Goal: Task Accomplishment & Management: Manage account settings

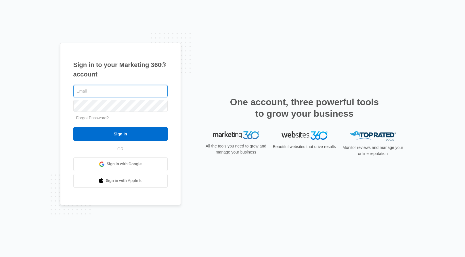
type input "[EMAIL_ADDRESS][DOMAIN_NAME]"
click at [123, 91] on input "[EMAIL_ADDRESS][DOMAIN_NAME]" at bounding box center [120, 91] width 94 height 12
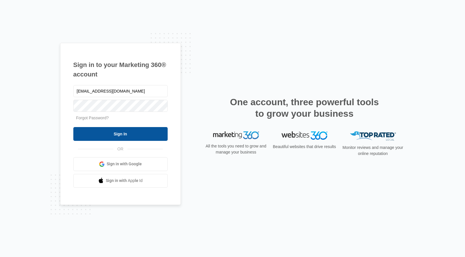
click at [108, 133] on input "Sign In" at bounding box center [120, 134] width 94 height 14
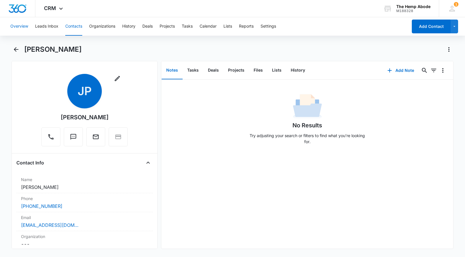
click at [26, 28] on button "Overview" at bounding box center [19, 26] width 18 height 18
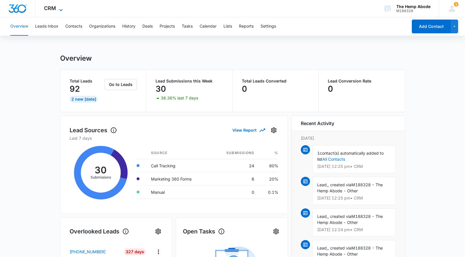
click at [59, 7] on icon at bounding box center [60, 10] width 7 height 7
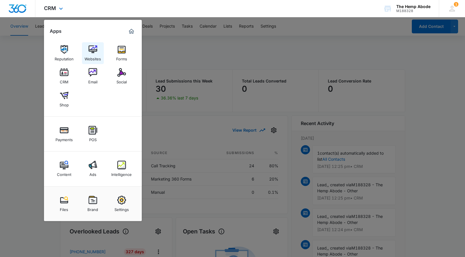
click at [92, 48] on img at bounding box center [93, 49] width 9 height 9
